Goal: Task Accomplishment & Management: Manage account settings

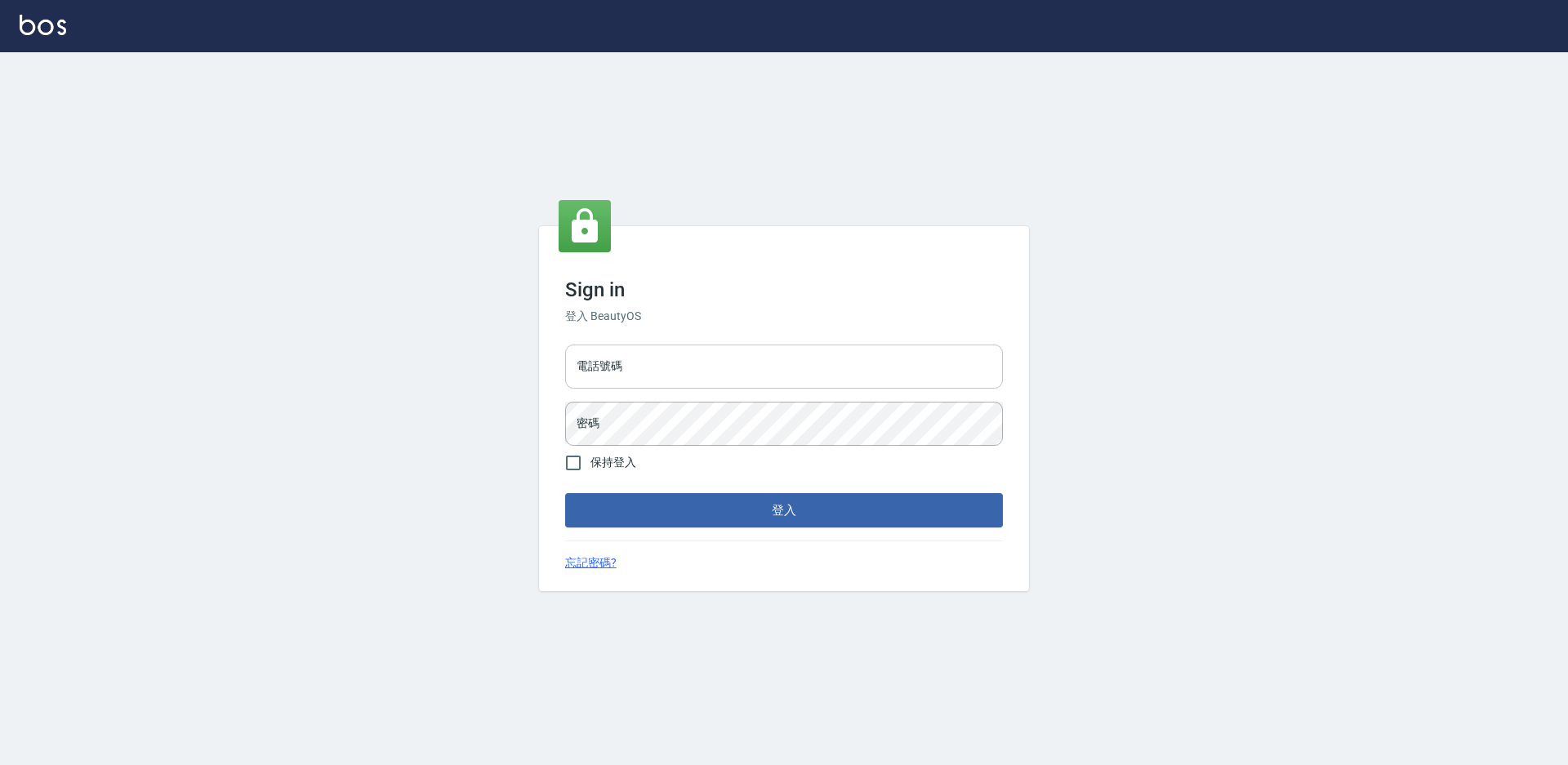
click at [631, 367] on input "電話號碼" at bounding box center [784, 366] width 437 height 44
type input "0988338477"
click at [565, 493] on button "登入" at bounding box center [784, 510] width 437 height 34
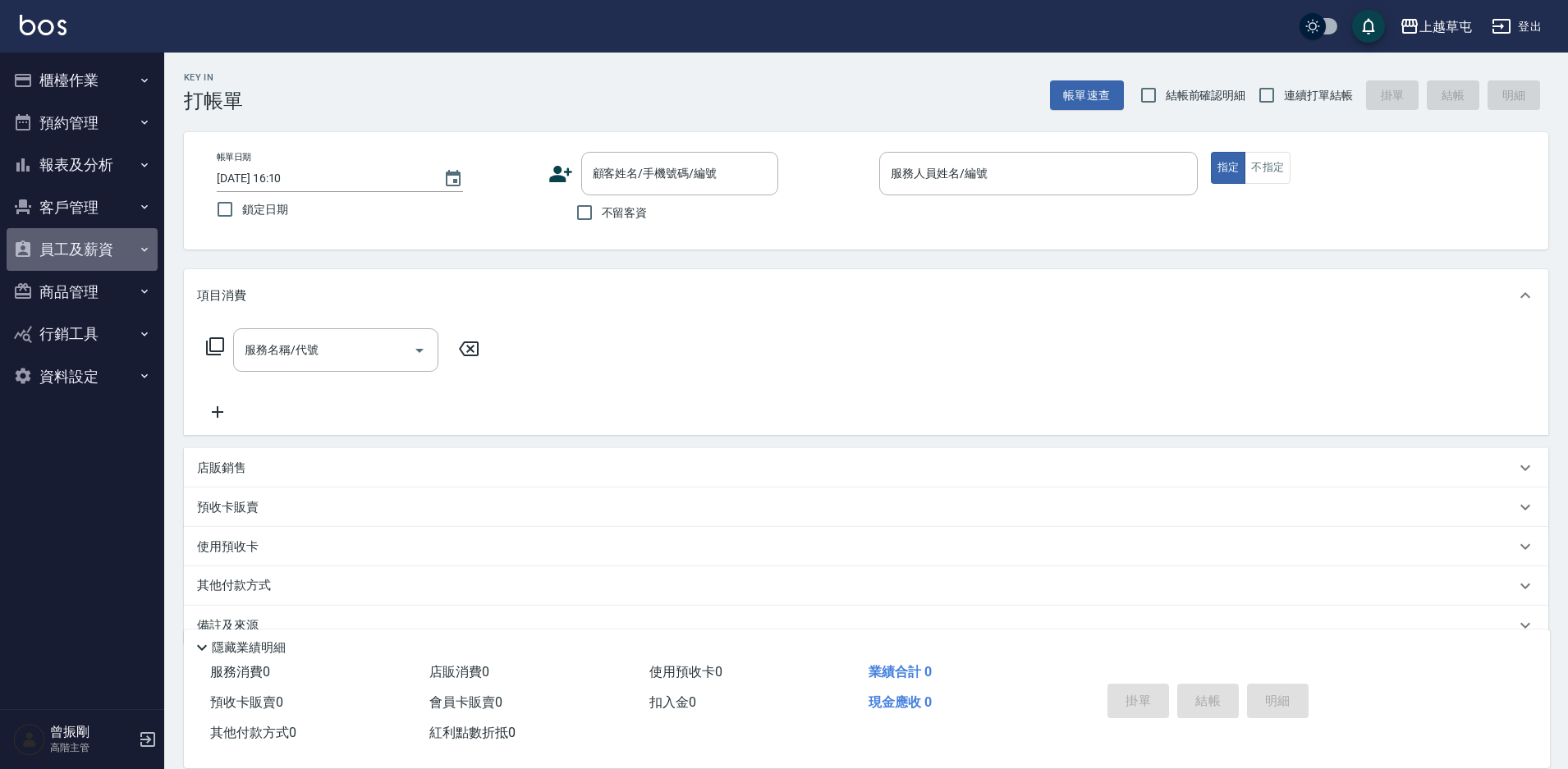
click at [93, 255] on button "員工及薪資" at bounding box center [81, 249] width 151 height 42
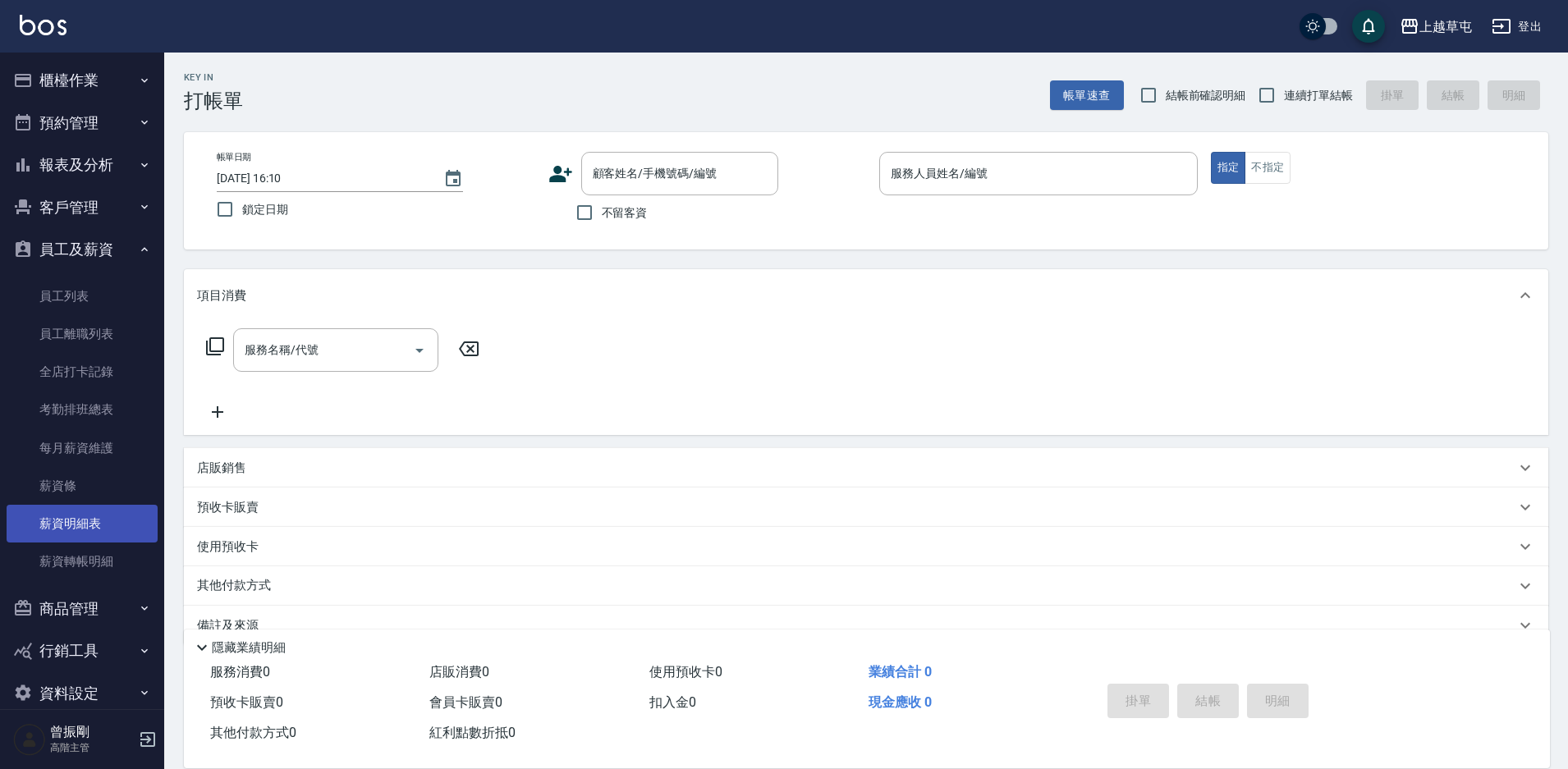
click at [75, 516] on link "薪資明細表" at bounding box center [81, 523] width 151 height 38
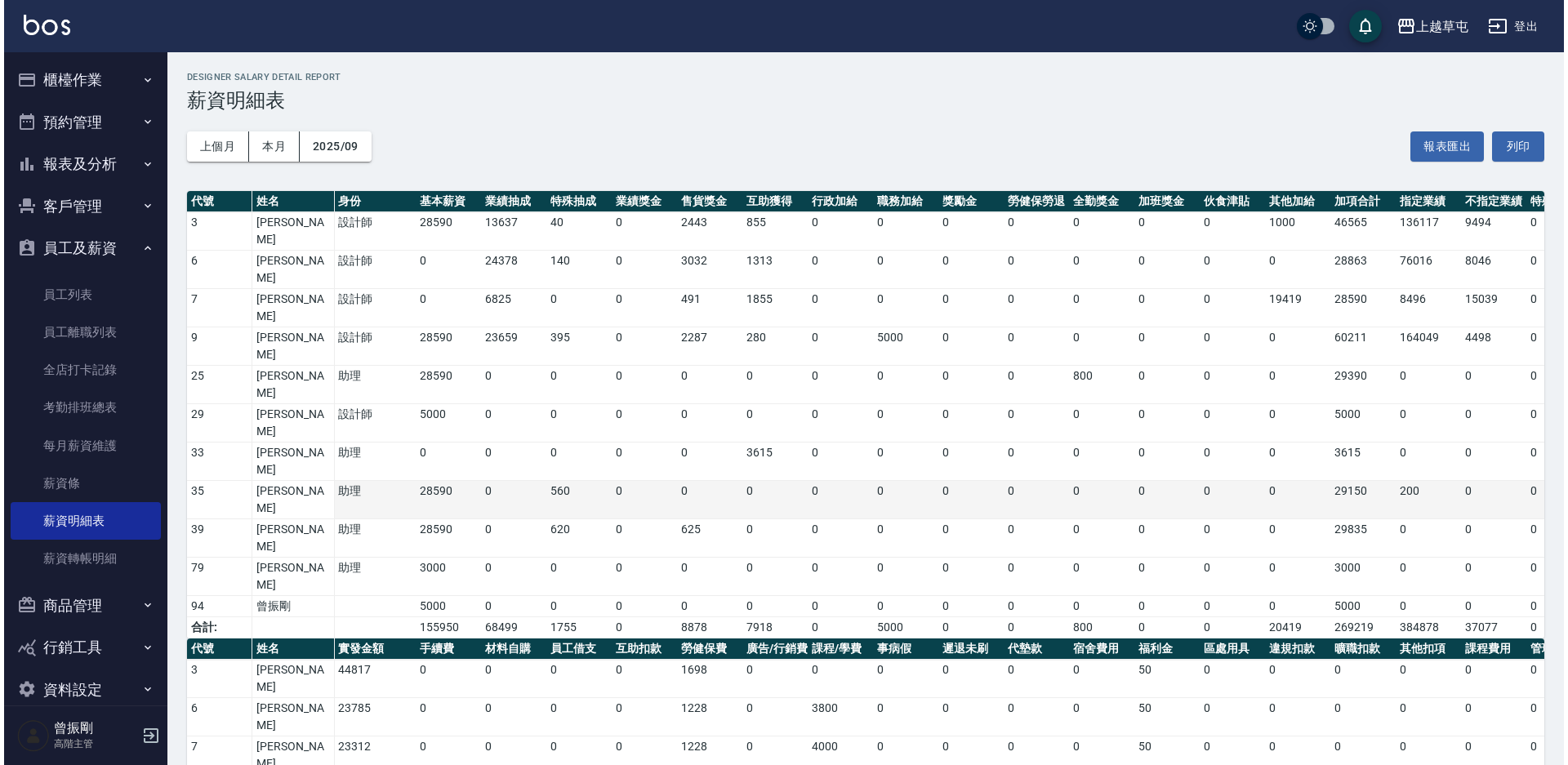
scroll to position [25, 0]
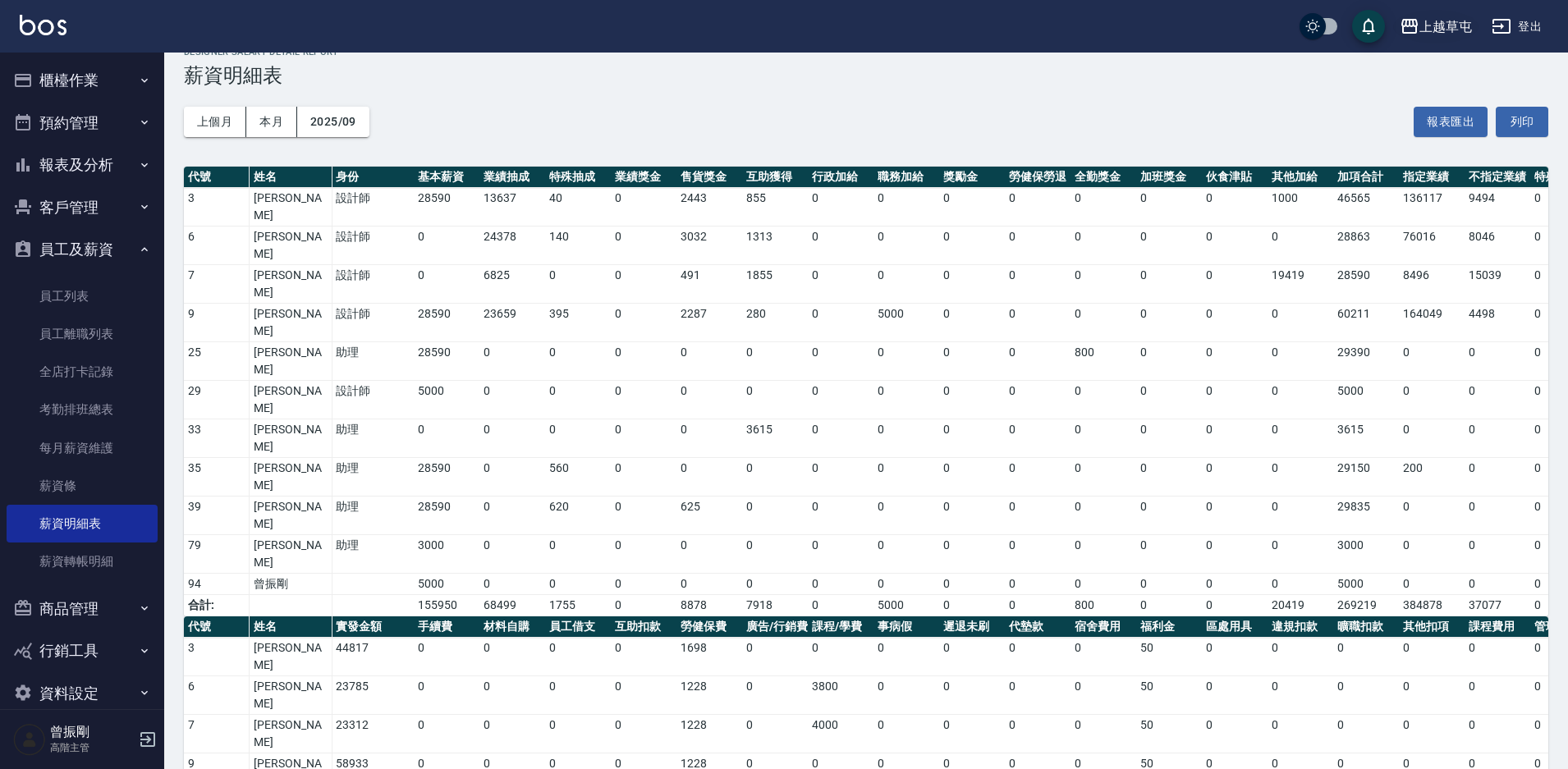
click at [1446, 29] on div "上越草屯" at bounding box center [1446, 26] width 53 height 20
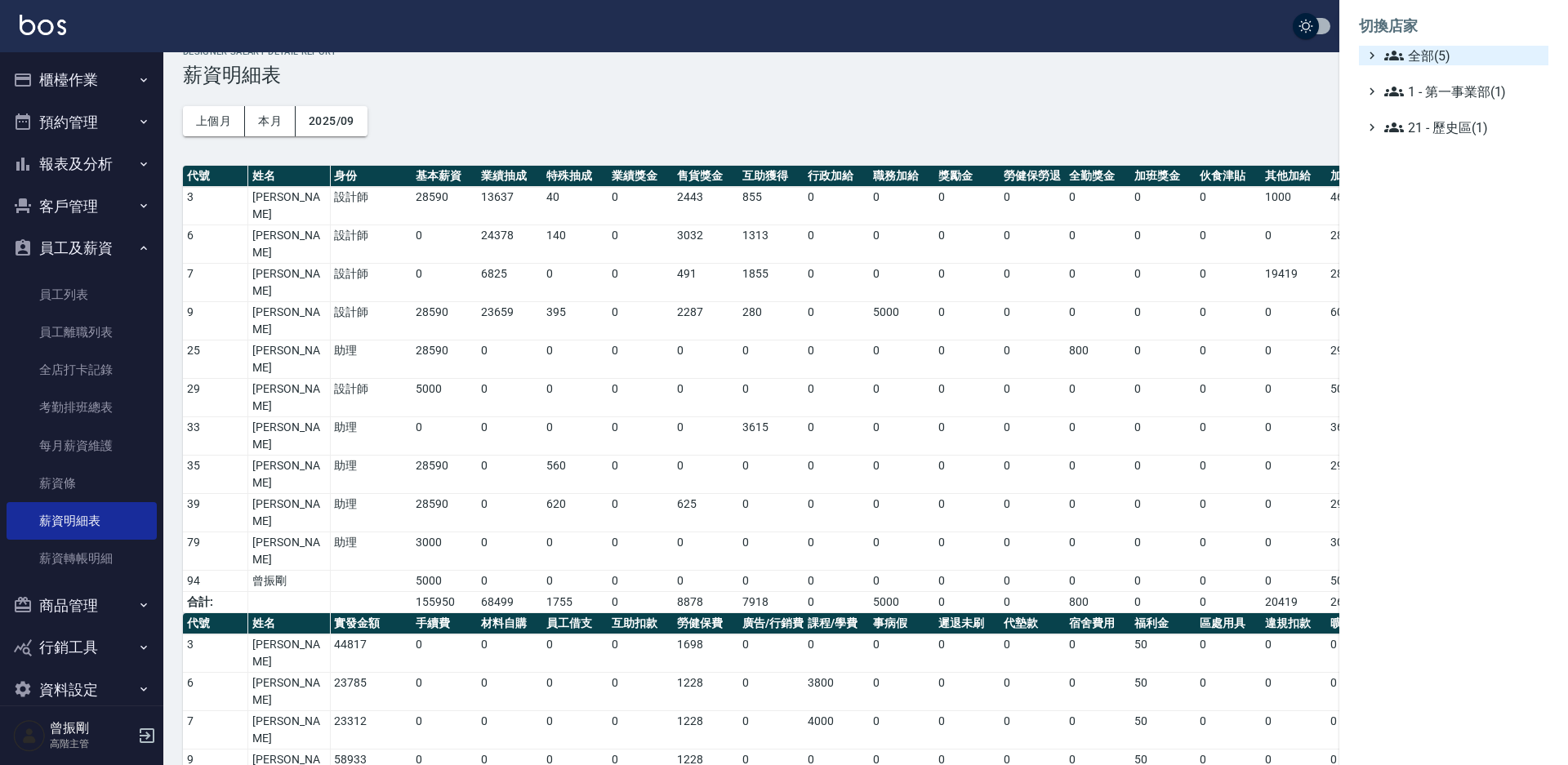
click at [1376, 56] on icon at bounding box center [1372, 55] width 15 height 15
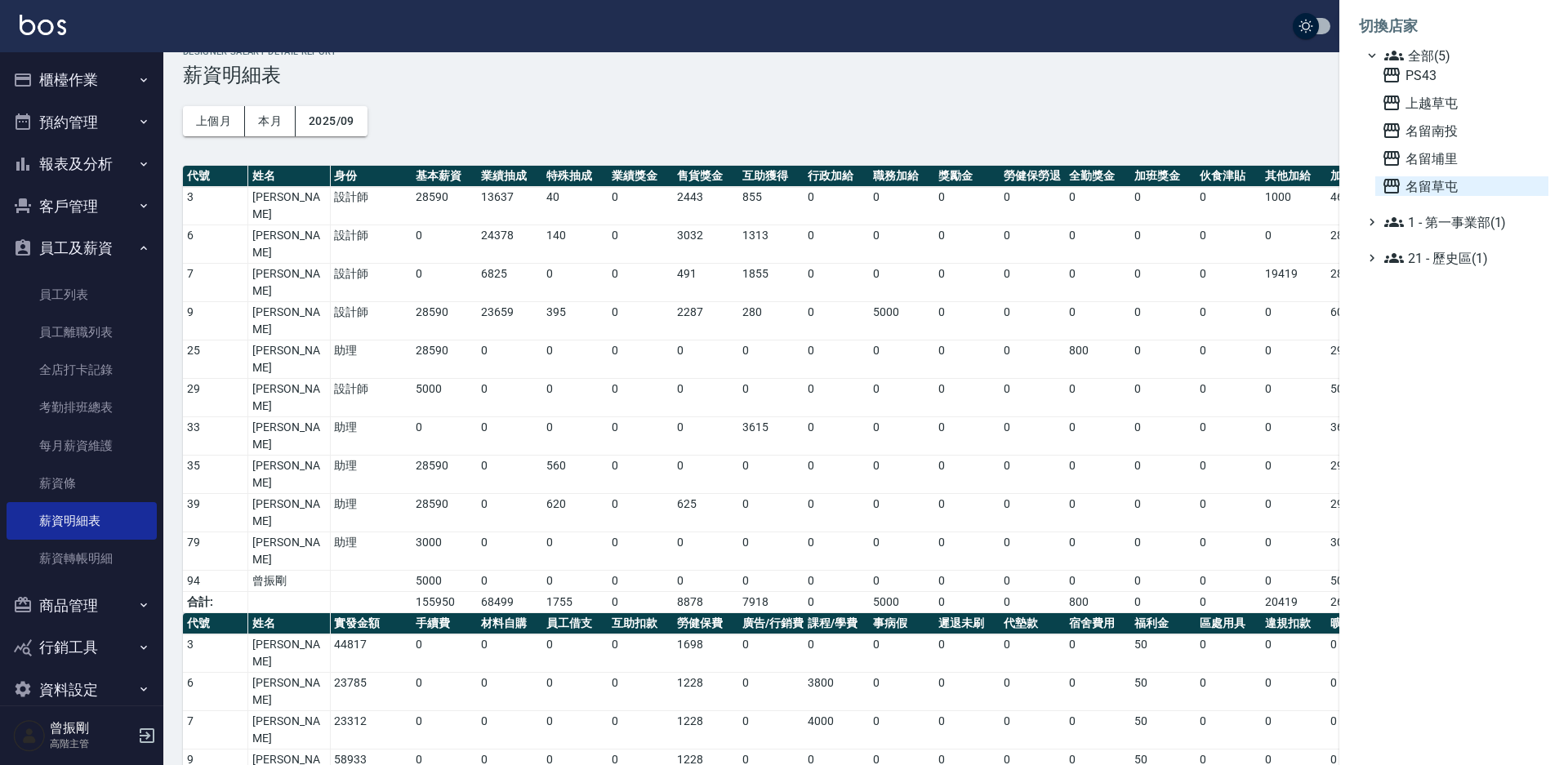
click at [1450, 182] on span "名留草屯" at bounding box center [1461, 186] width 160 height 19
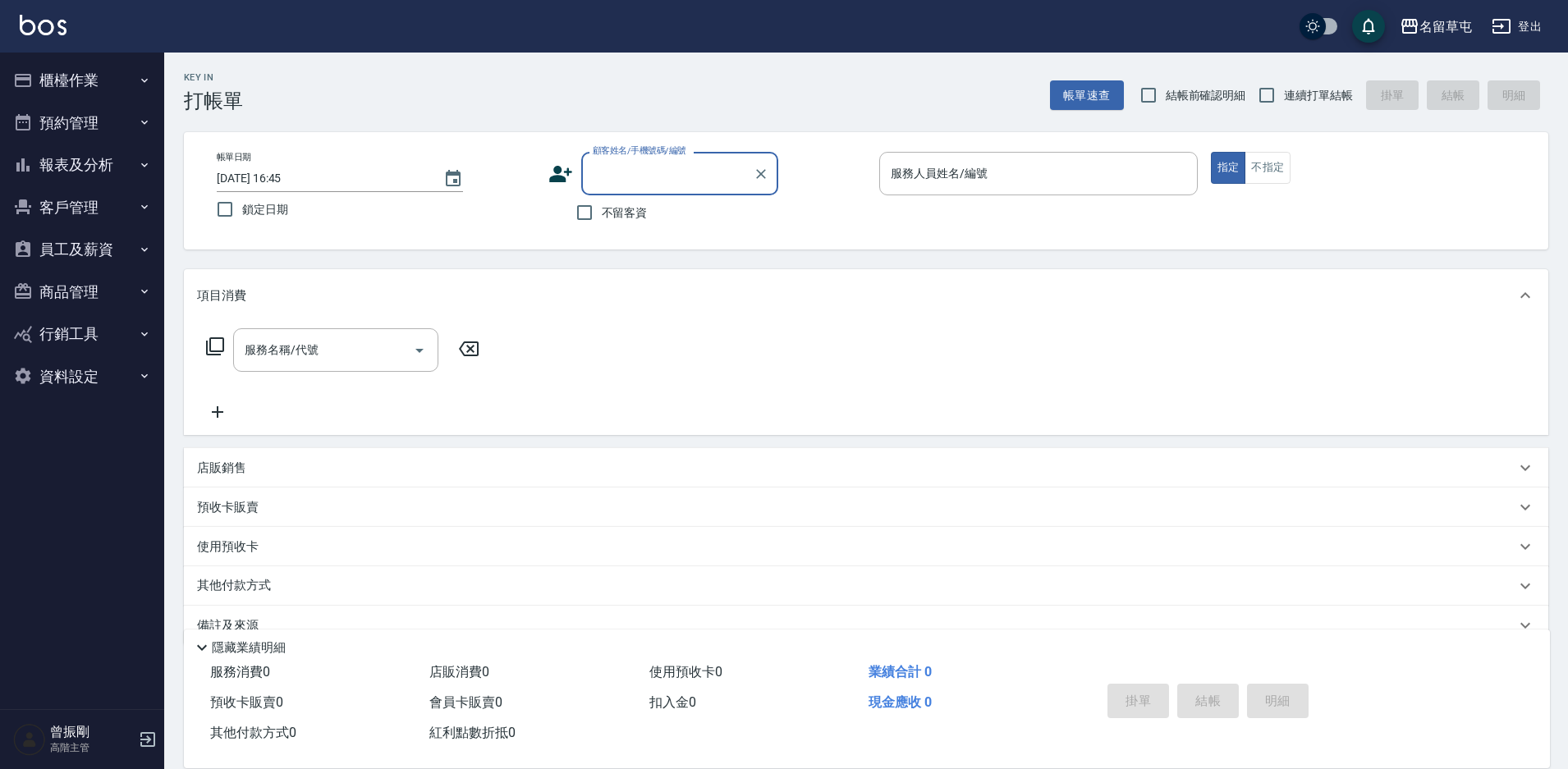
click at [80, 249] on button "員工及薪資" at bounding box center [81, 249] width 151 height 42
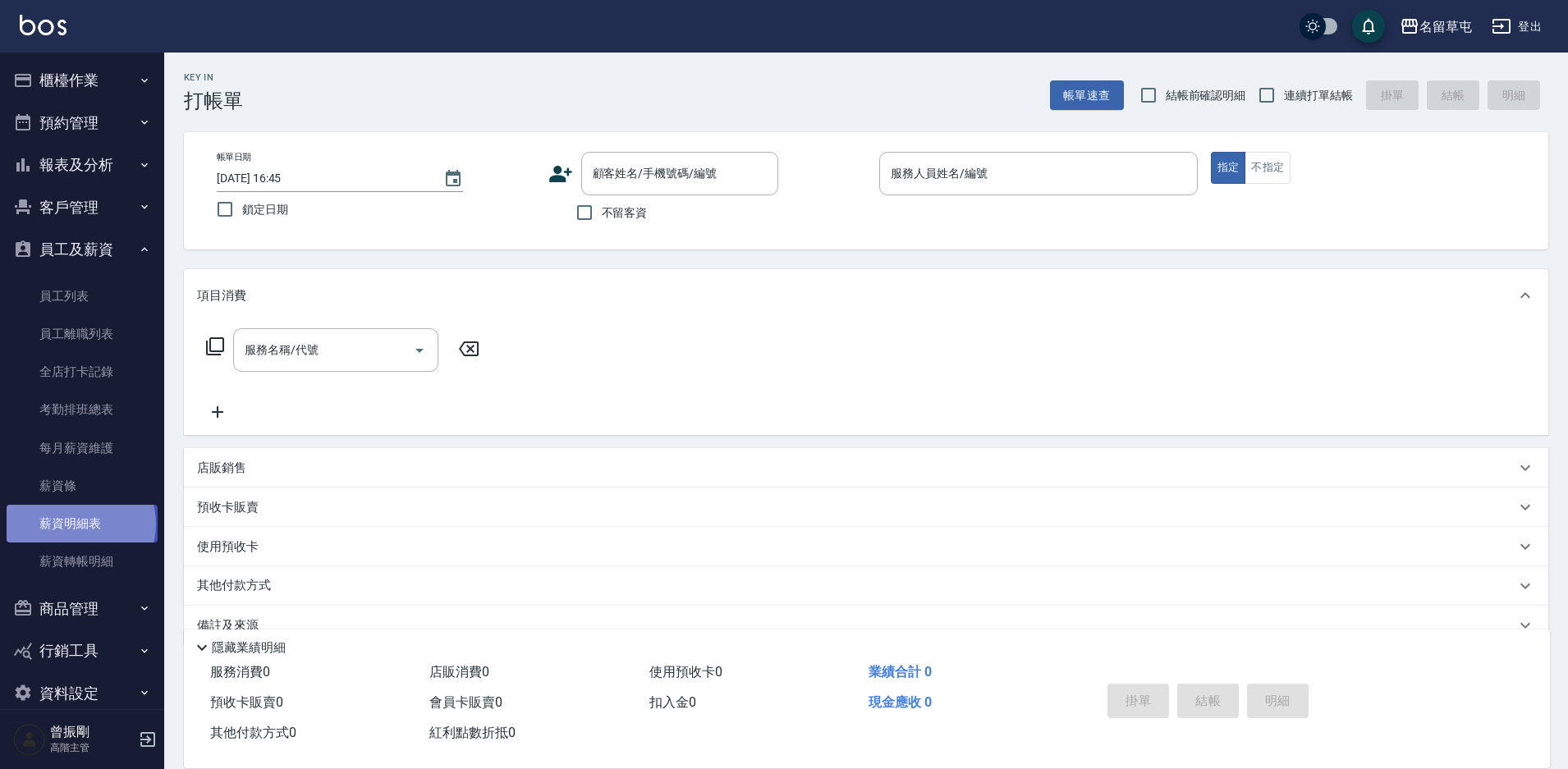
click at [79, 523] on link "薪資明細表" at bounding box center [81, 523] width 151 height 38
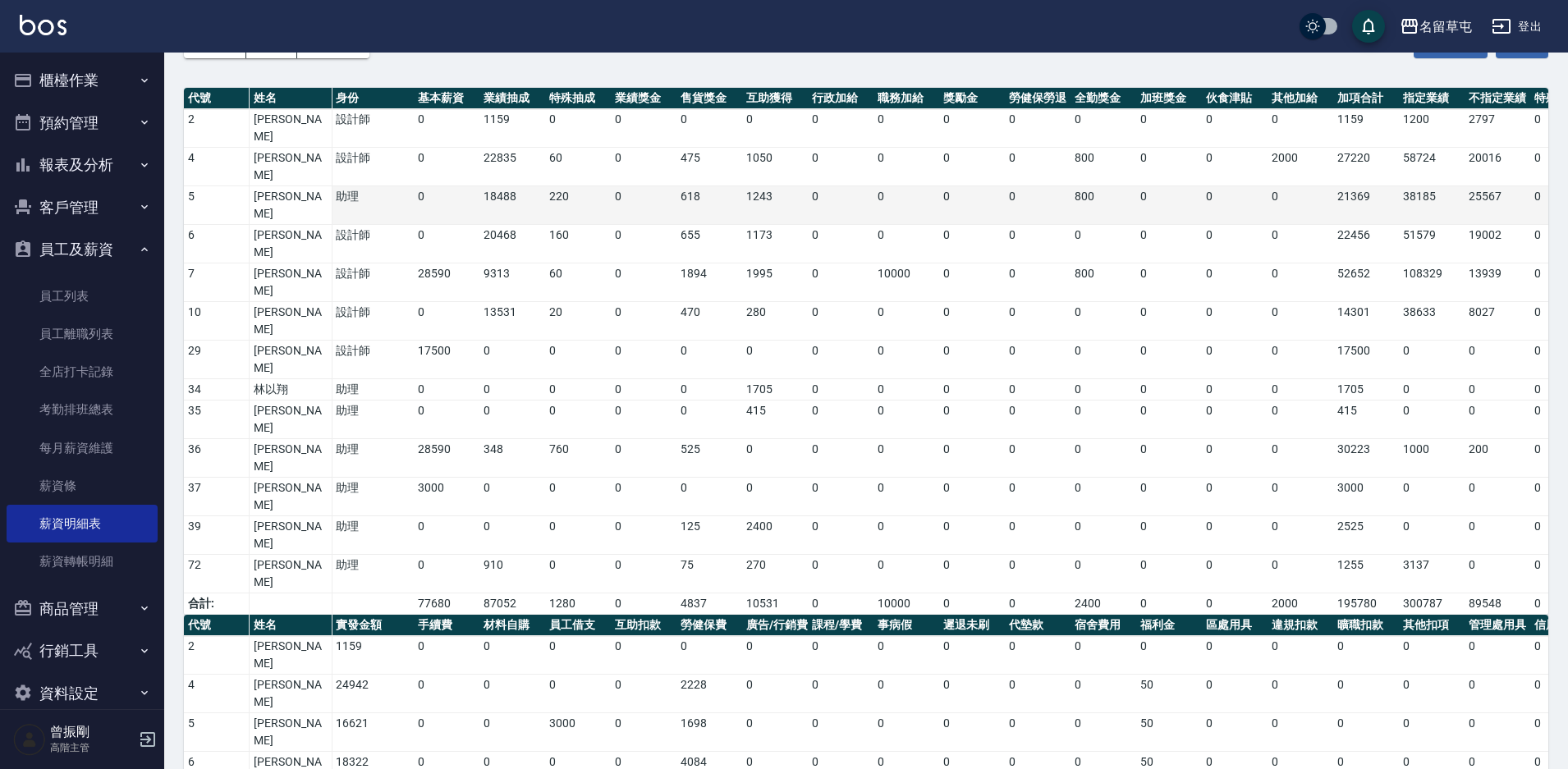
scroll to position [111, 0]
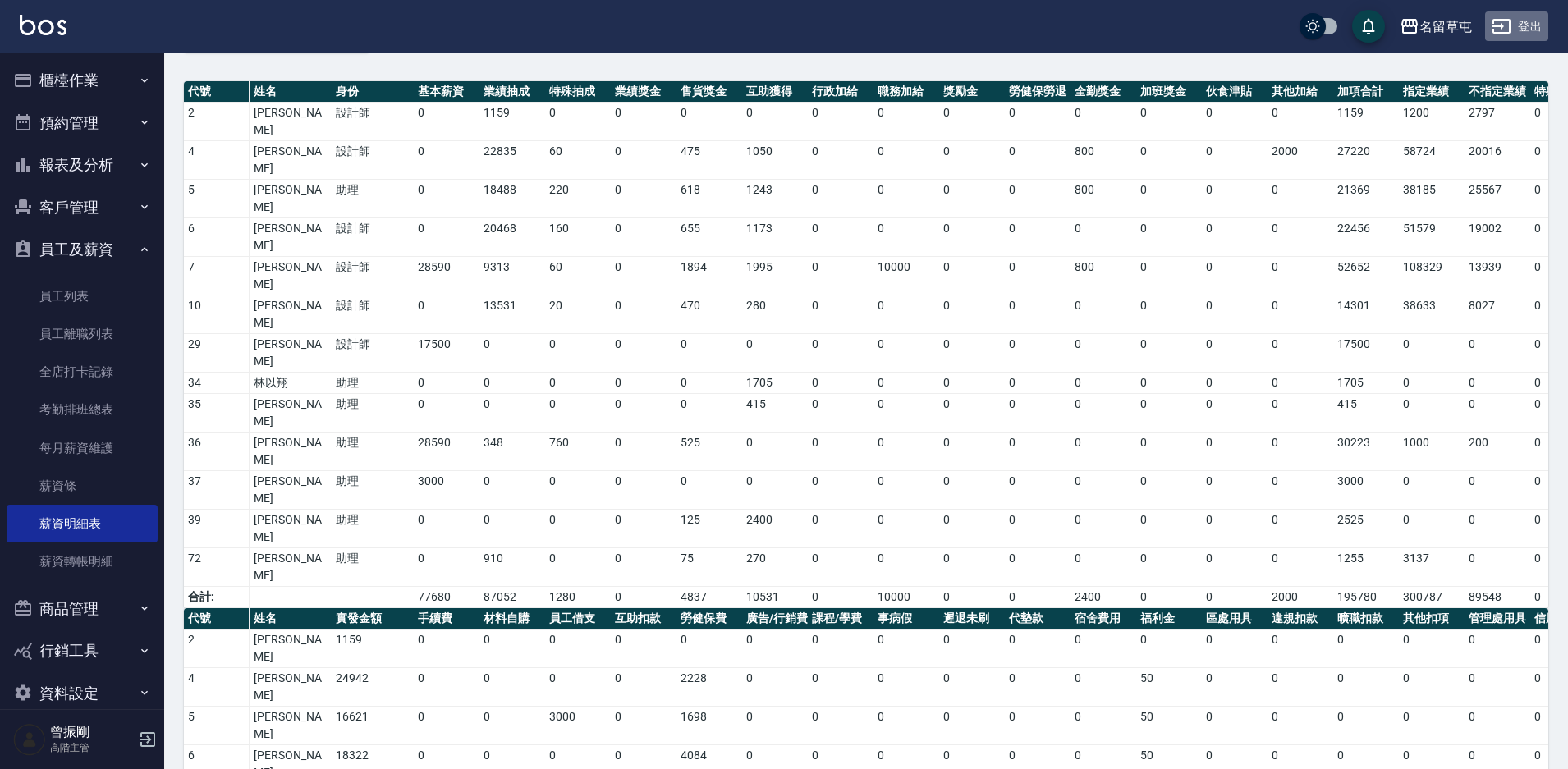
click at [1543, 24] on button "登出" at bounding box center [1517, 26] width 63 height 30
